Goal: Navigation & Orientation: Find specific page/section

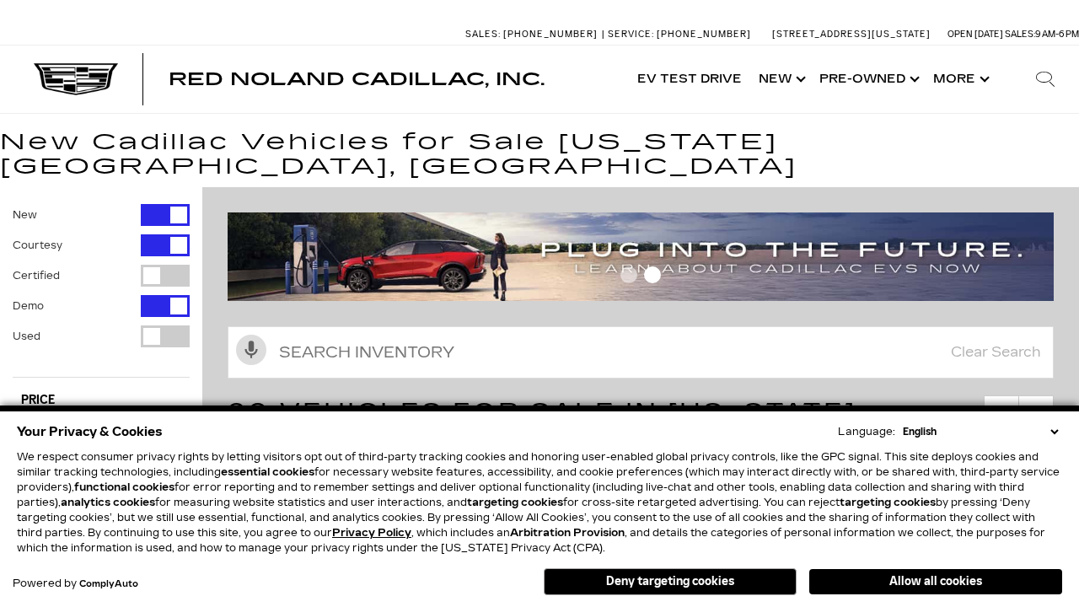
scroll to position [933, 0]
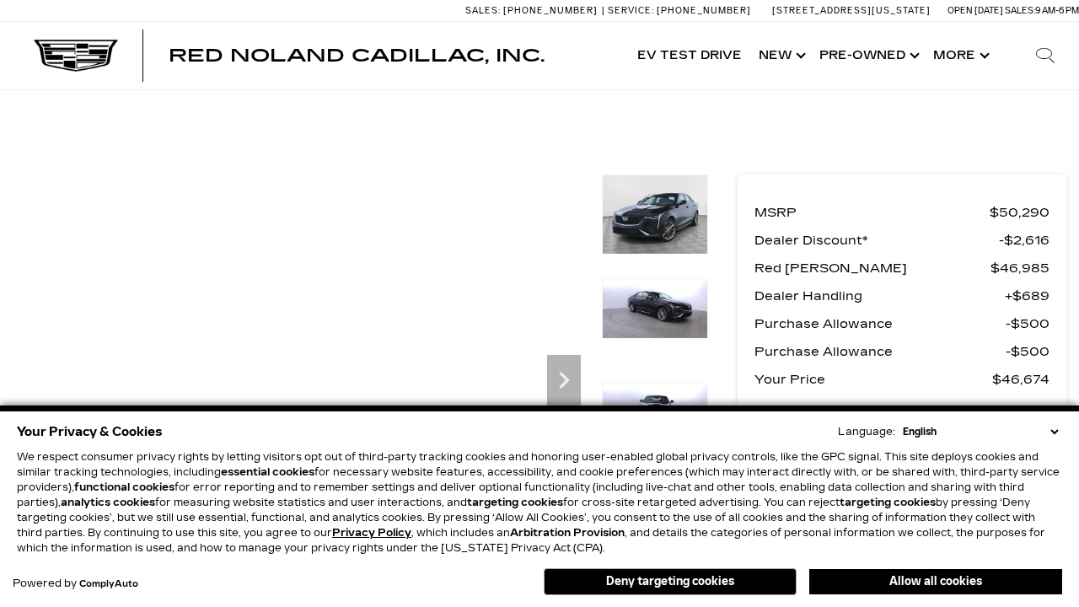
scroll to position [826, 0]
